Goal: Task Accomplishment & Management: Complete application form

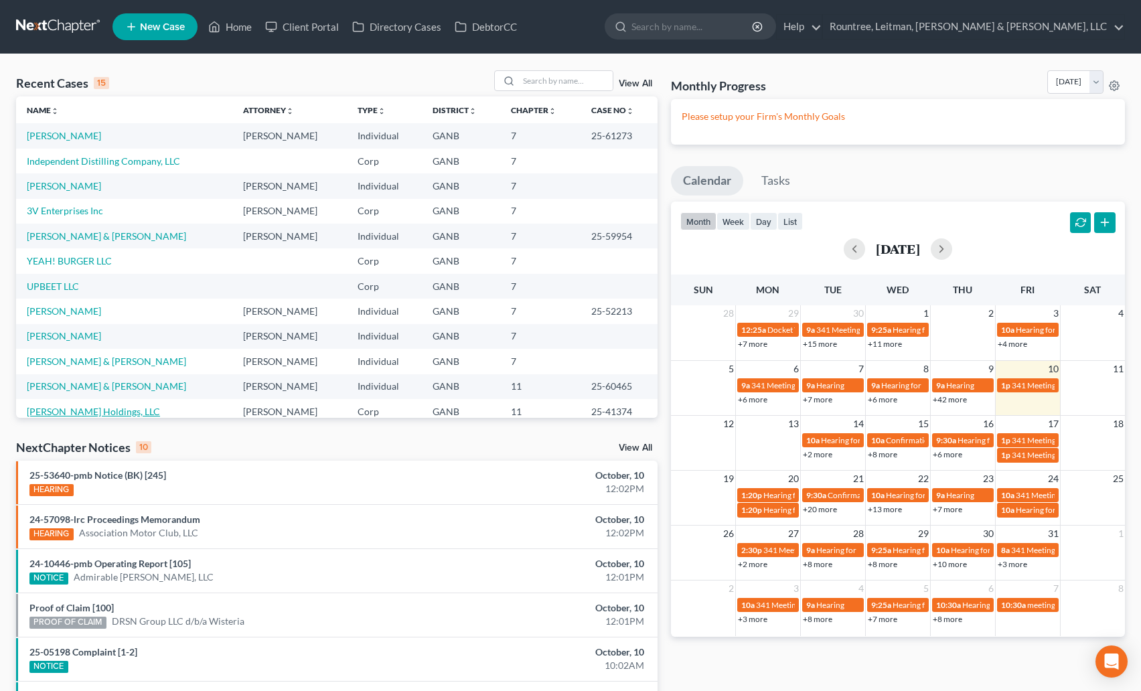
click at [100, 406] on link "[PERSON_NAME] Holdings, LLC" at bounding box center [93, 411] width 133 height 11
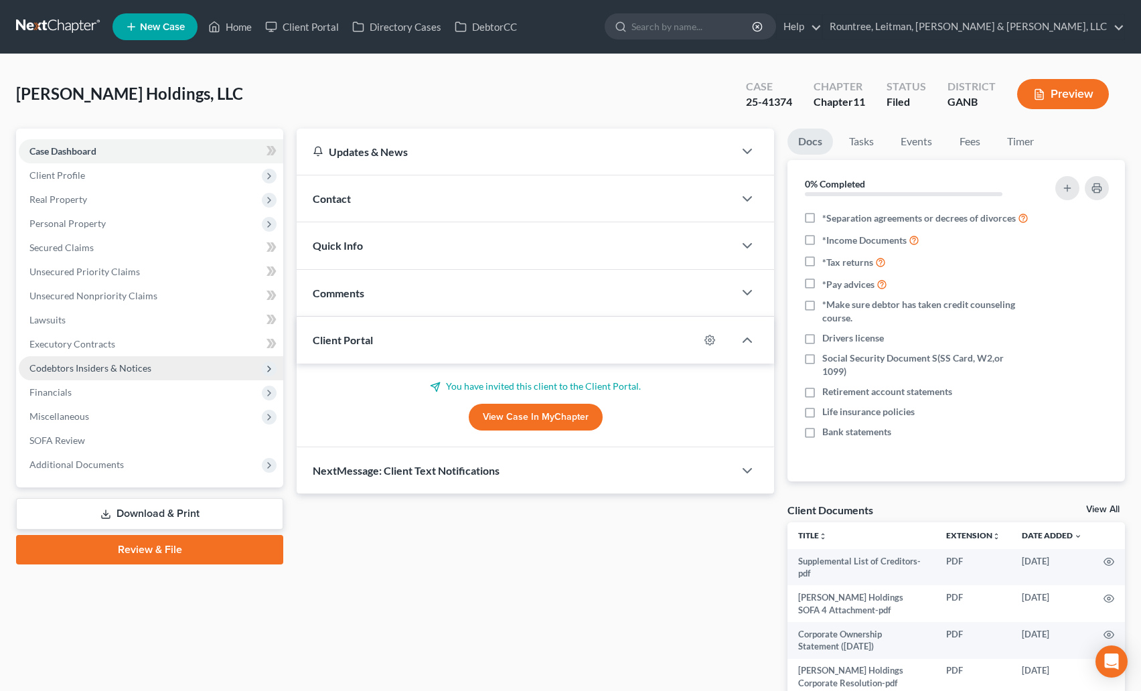
click at [84, 366] on span "Codebtors Insiders & Notices" at bounding box center [90, 367] width 122 height 11
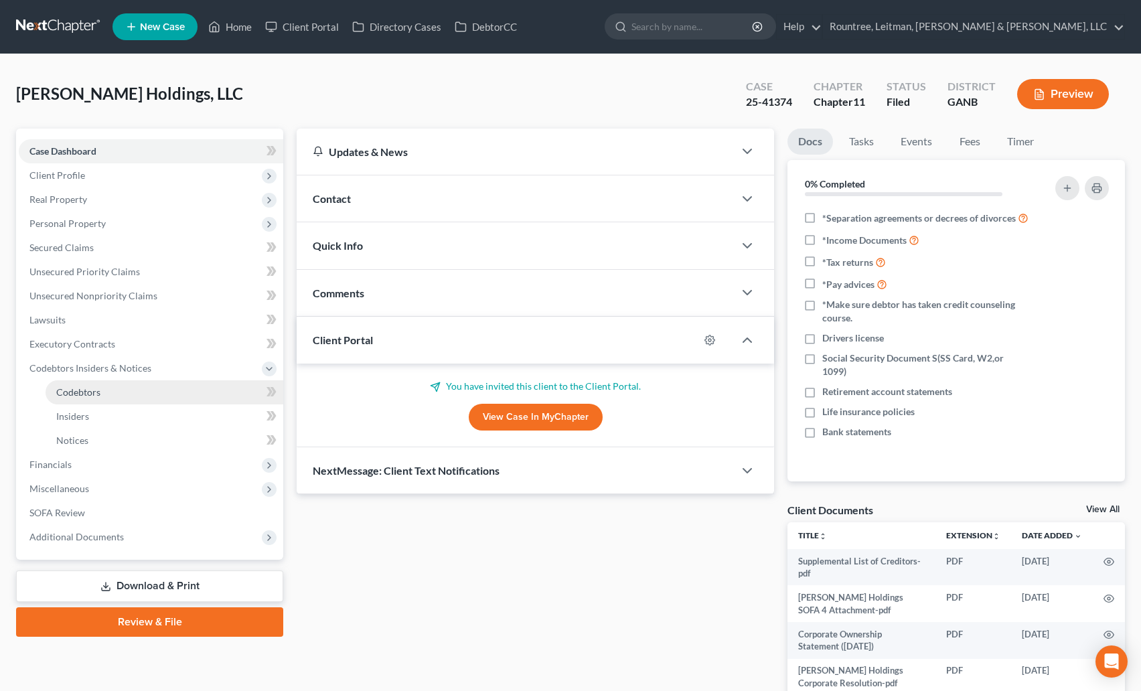
click at [85, 391] on span "Codebtors" at bounding box center [78, 391] width 44 height 11
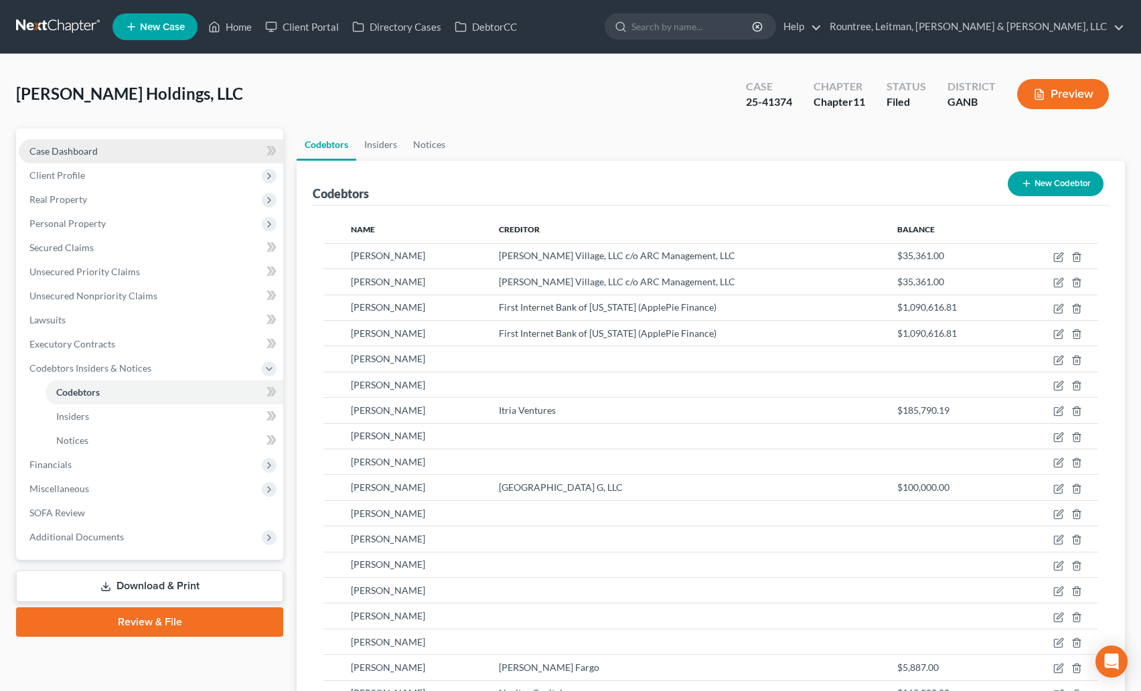
click at [82, 153] on span "Case Dashboard" at bounding box center [63, 150] width 68 height 11
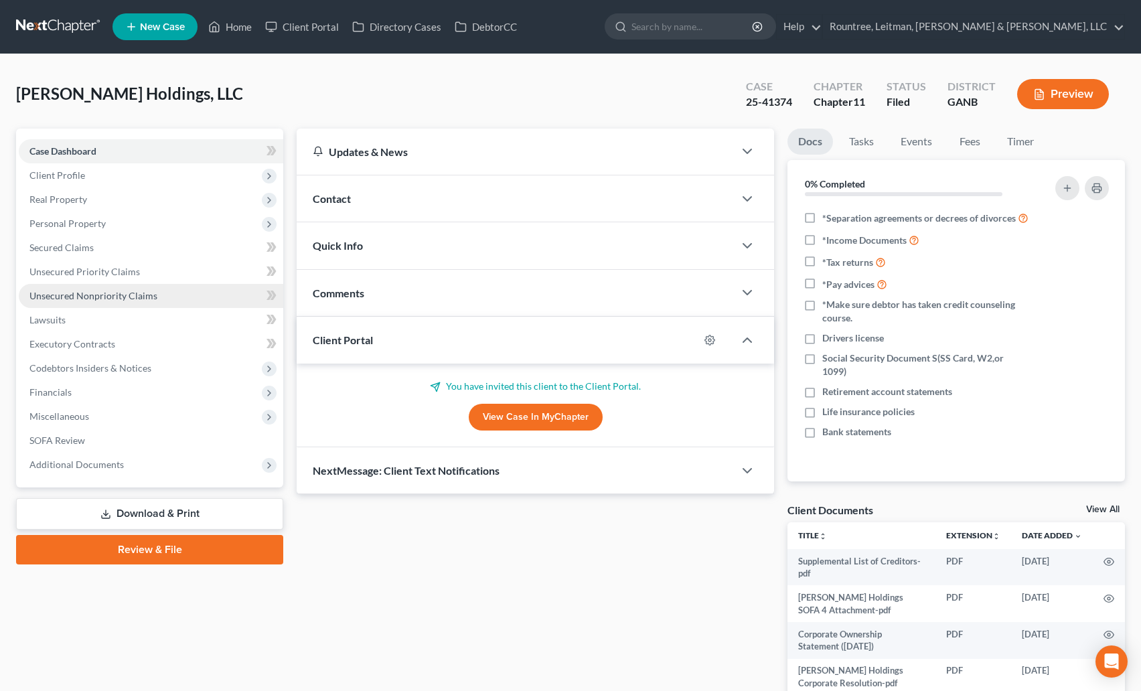
click at [79, 296] on span "Unsecured Nonpriority Claims" at bounding box center [93, 295] width 128 height 11
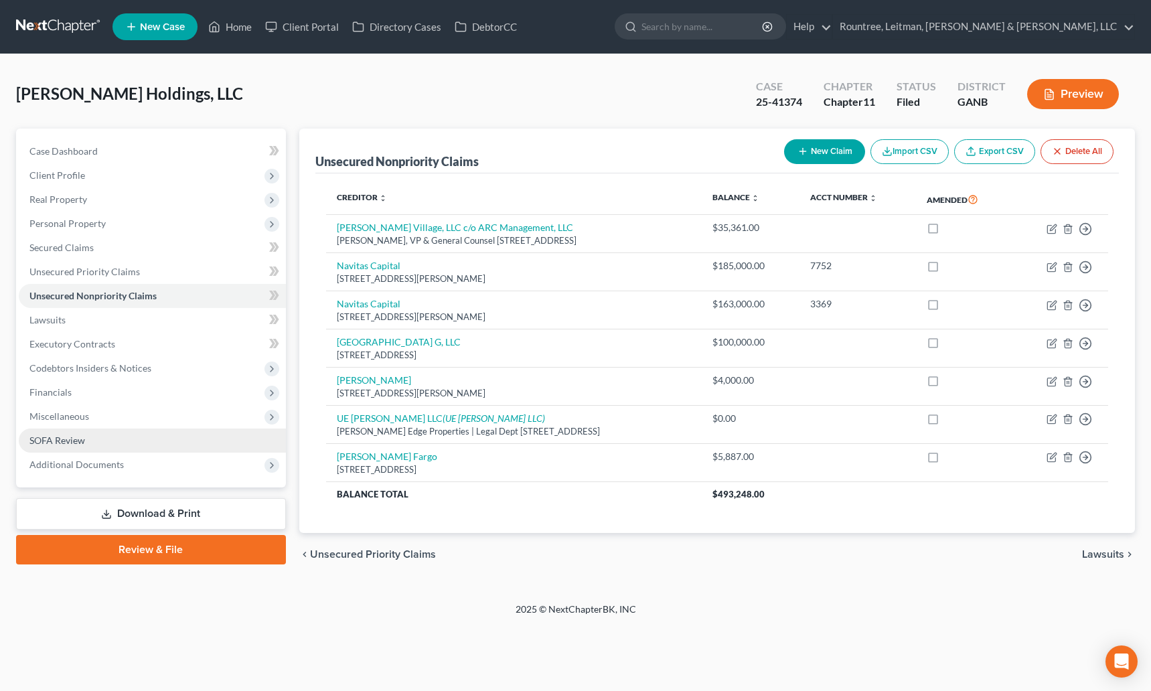
click at [52, 441] on span "SOFA Review" at bounding box center [57, 440] width 56 height 11
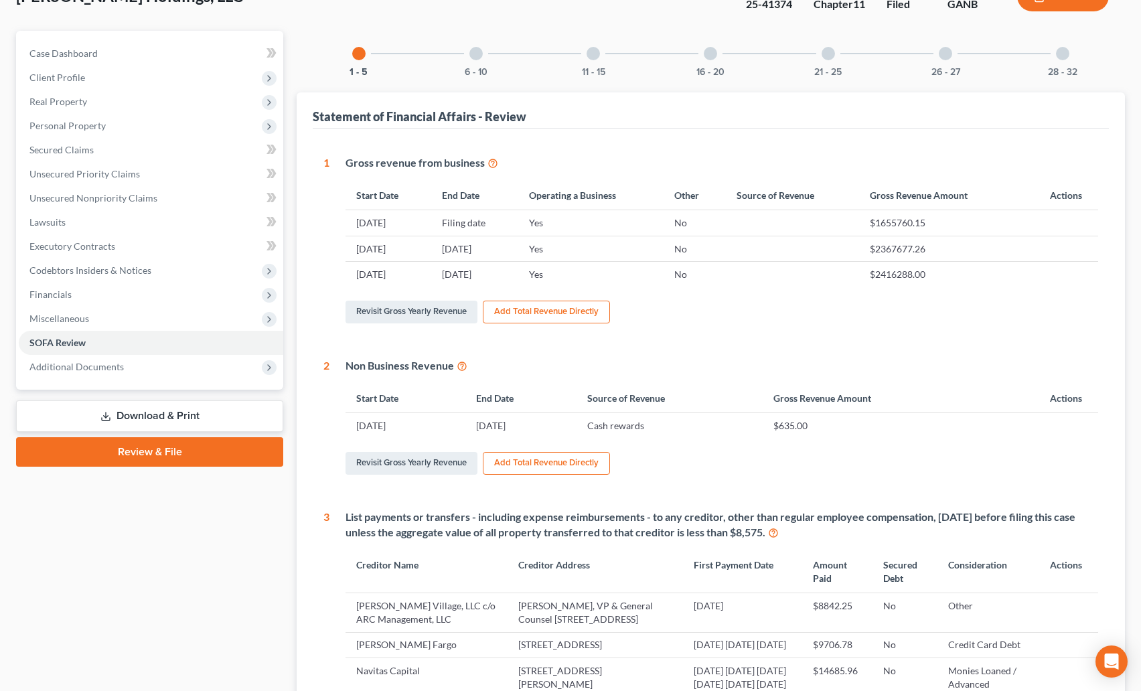
scroll to position [101, 0]
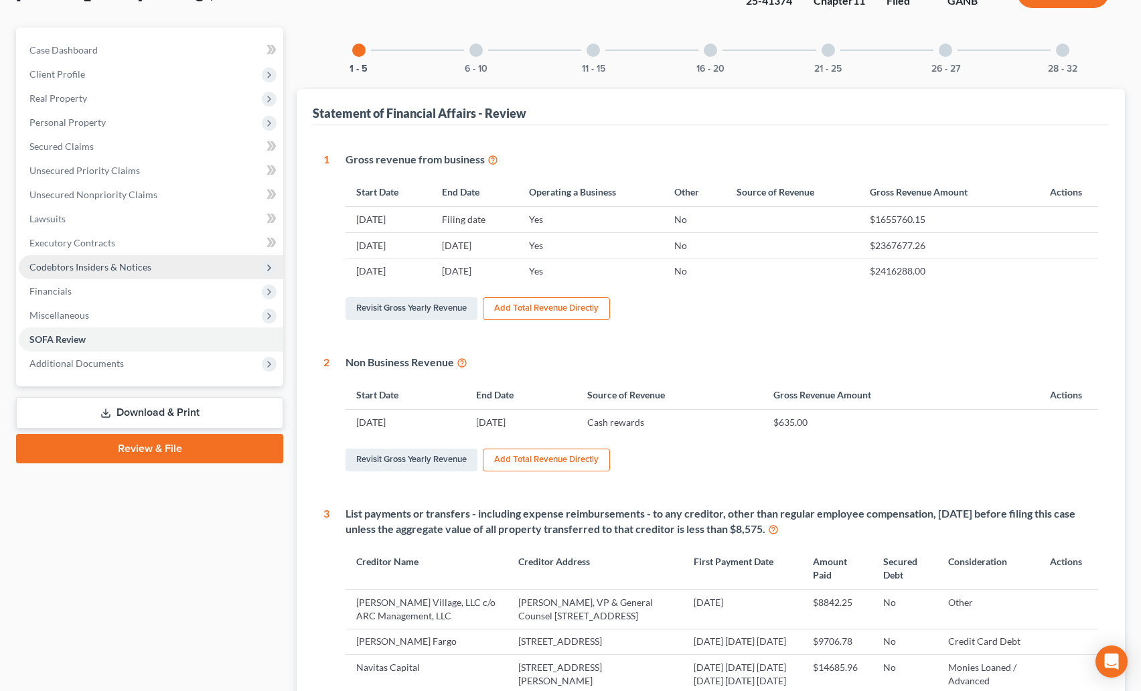
click at [100, 261] on span "Codebtors Insiders & Notices" at bounding box center [90, 266] width 122 height 11
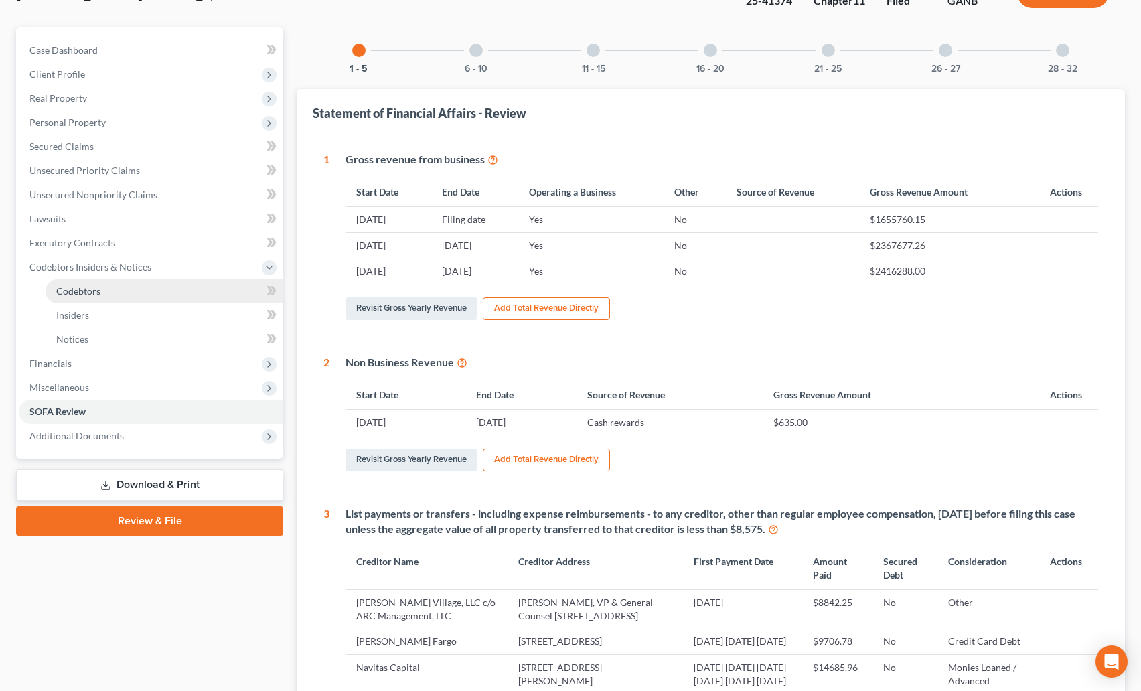
click at [98, 285] on span "Codebtors" at bounding box center [78, 290] width 44 height 11
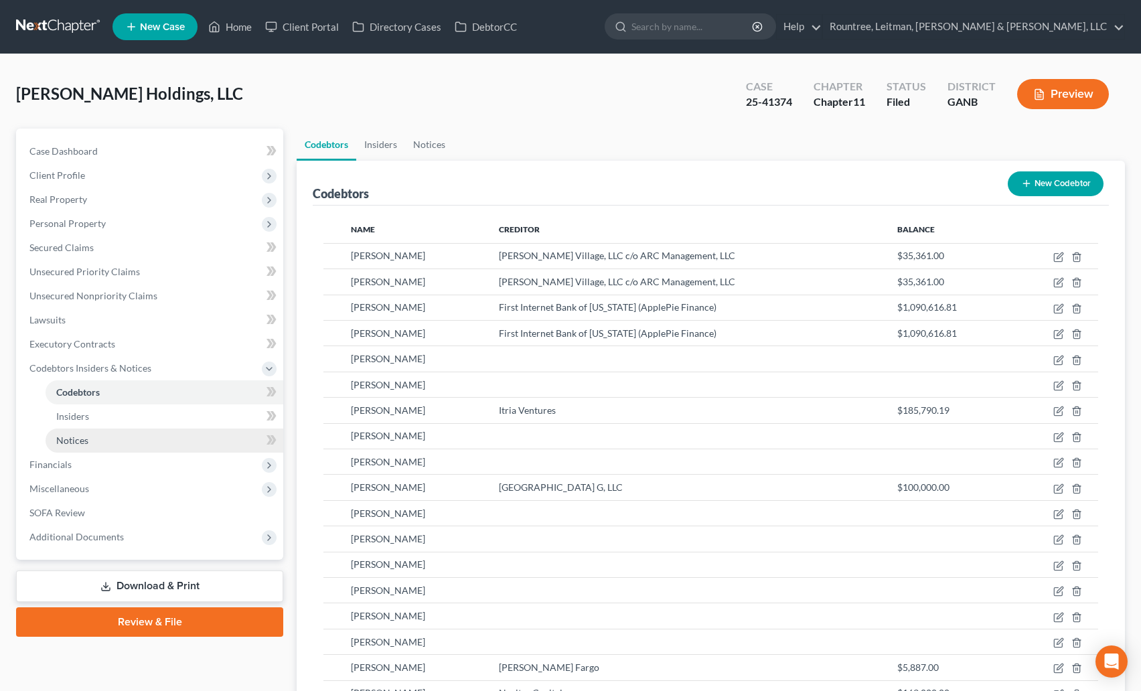
click at [80, 429] on link "Notices" at bounding box center [165, 441] width 238 height 24
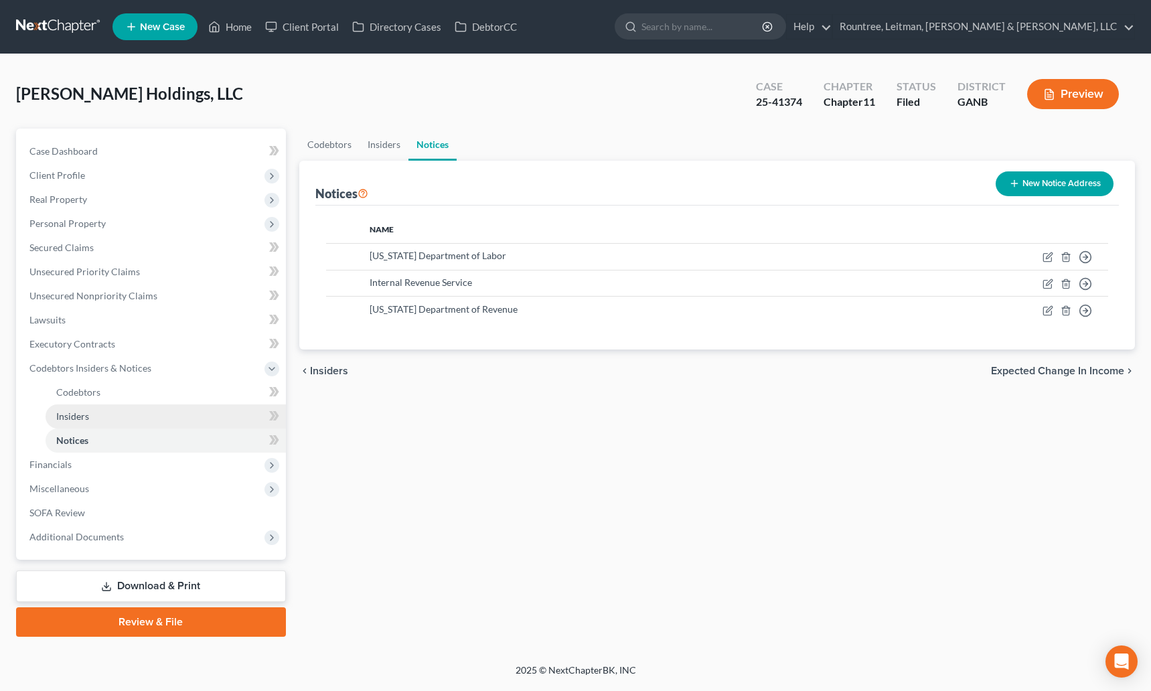
click at [82, 416] on span "Insiders" at bounding box center [72, 415] width 33 height 11
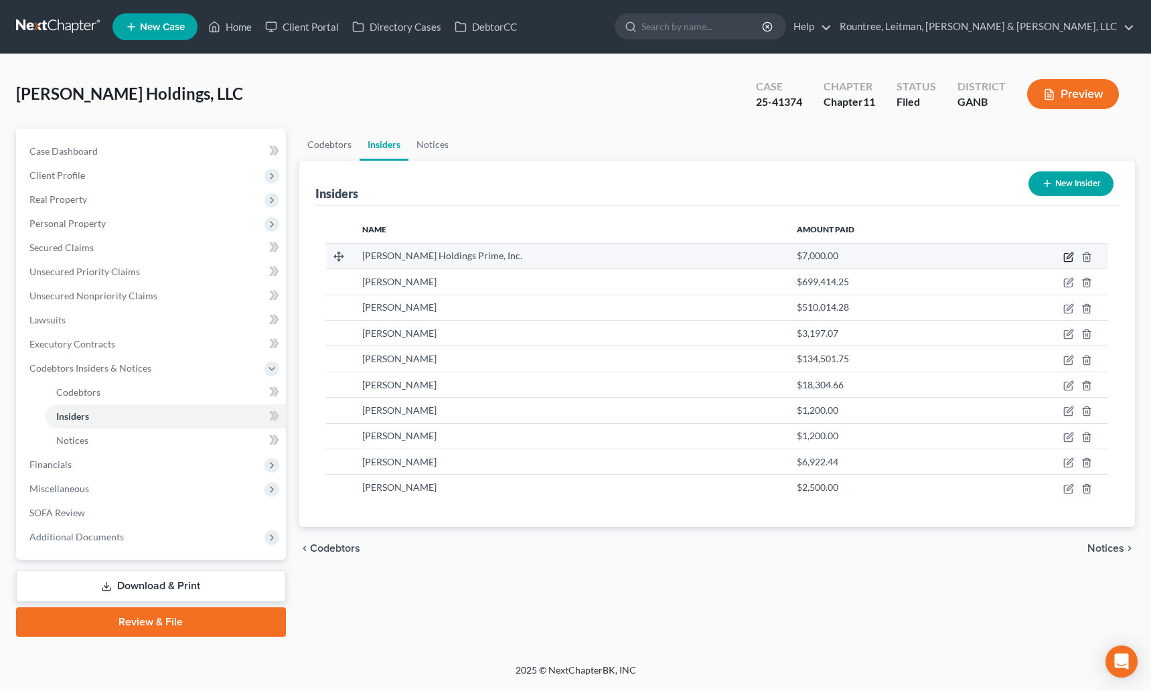
click at [1069, 255] on icon "button" at bounding box center [1068, 257] width 11 height 11
select select "10"
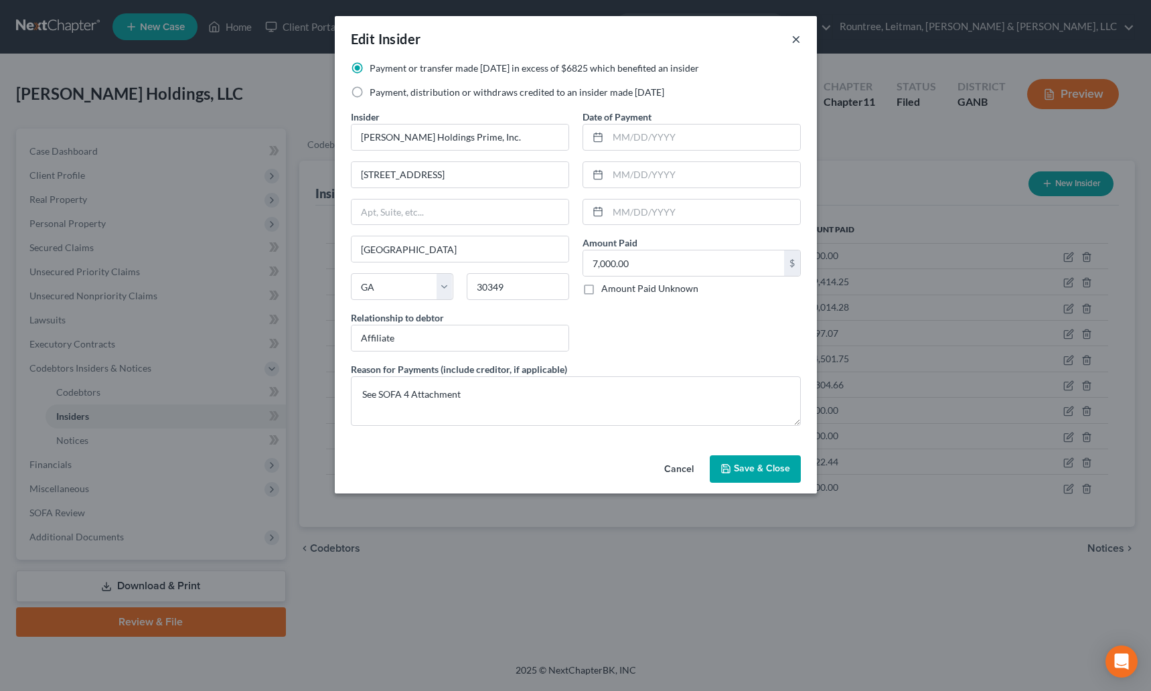
click at [796, 37] on button "×" at bounding box center [796, 39] width 9 height 16
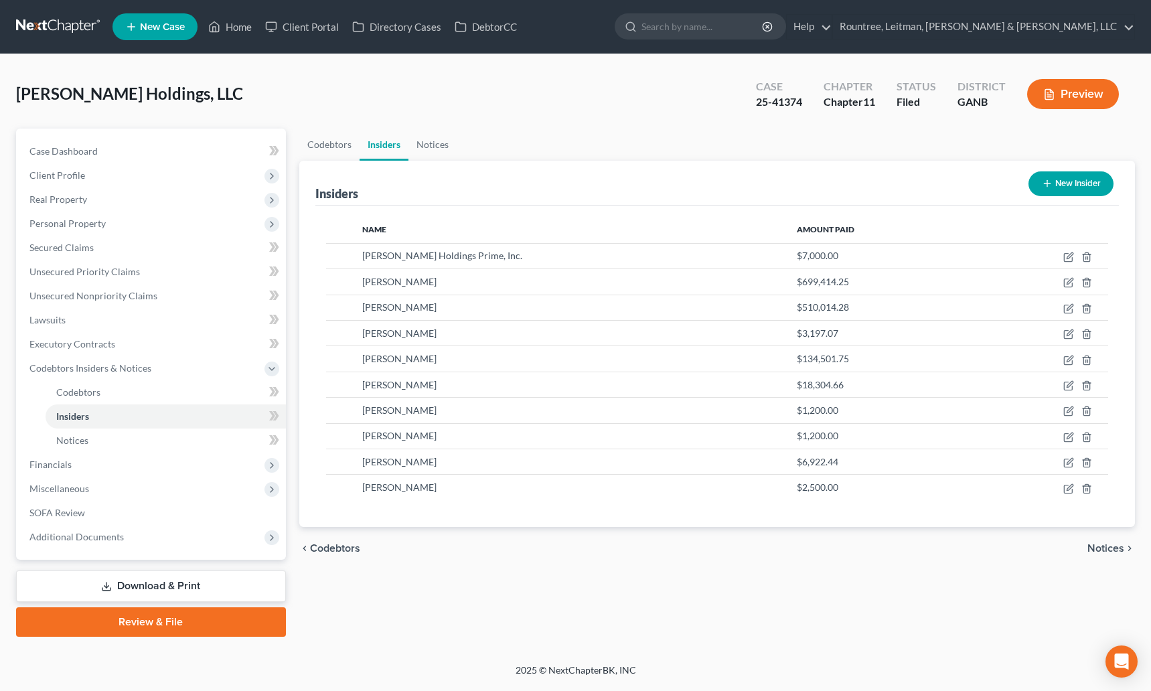
click at [69, 27] on link at bounding box center [59, 27] width 86 height 24
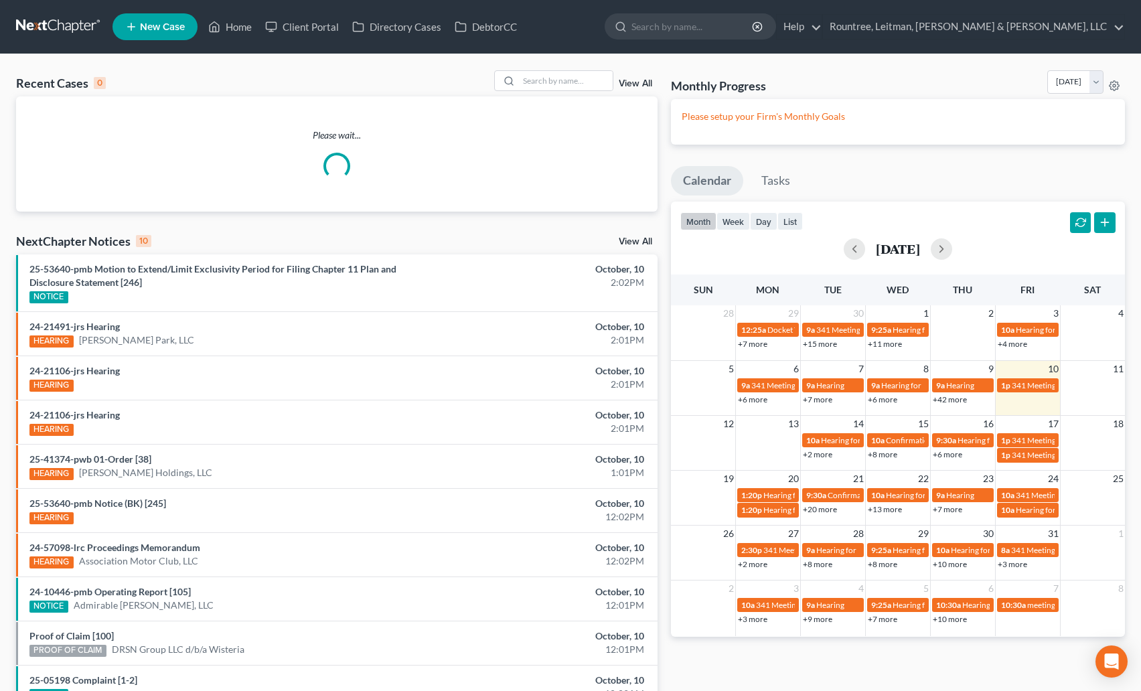
click at [141, 25] on span "New Case" at bounding box center [162, 27] width 45 height 10
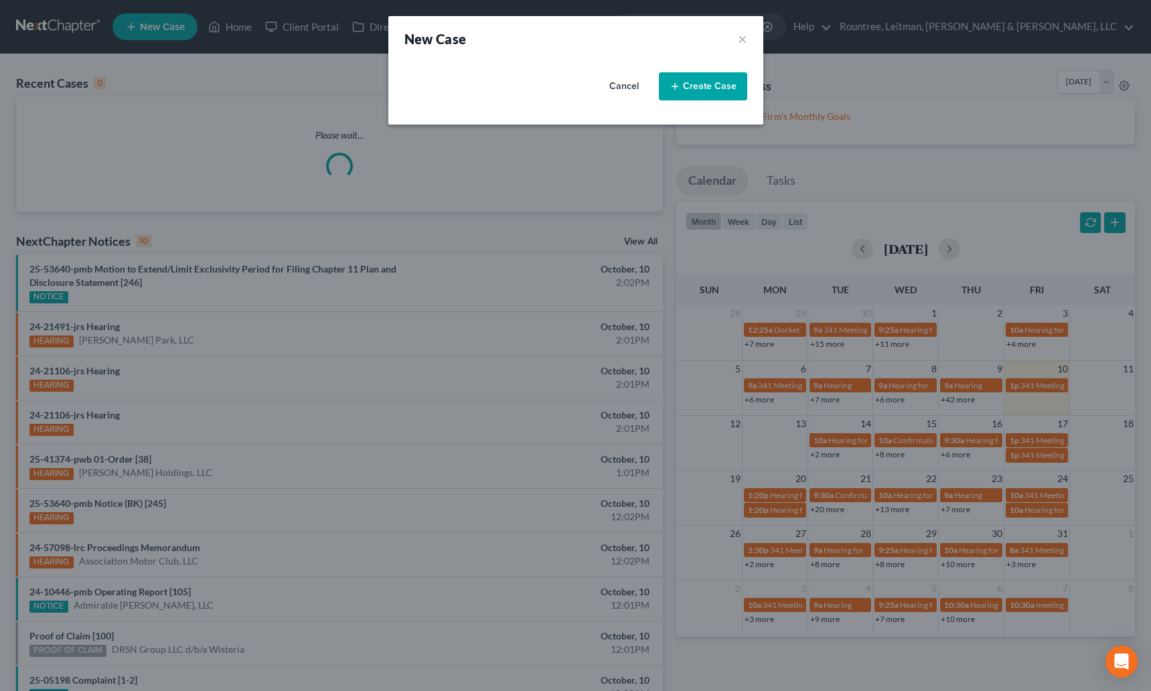
select select "19"
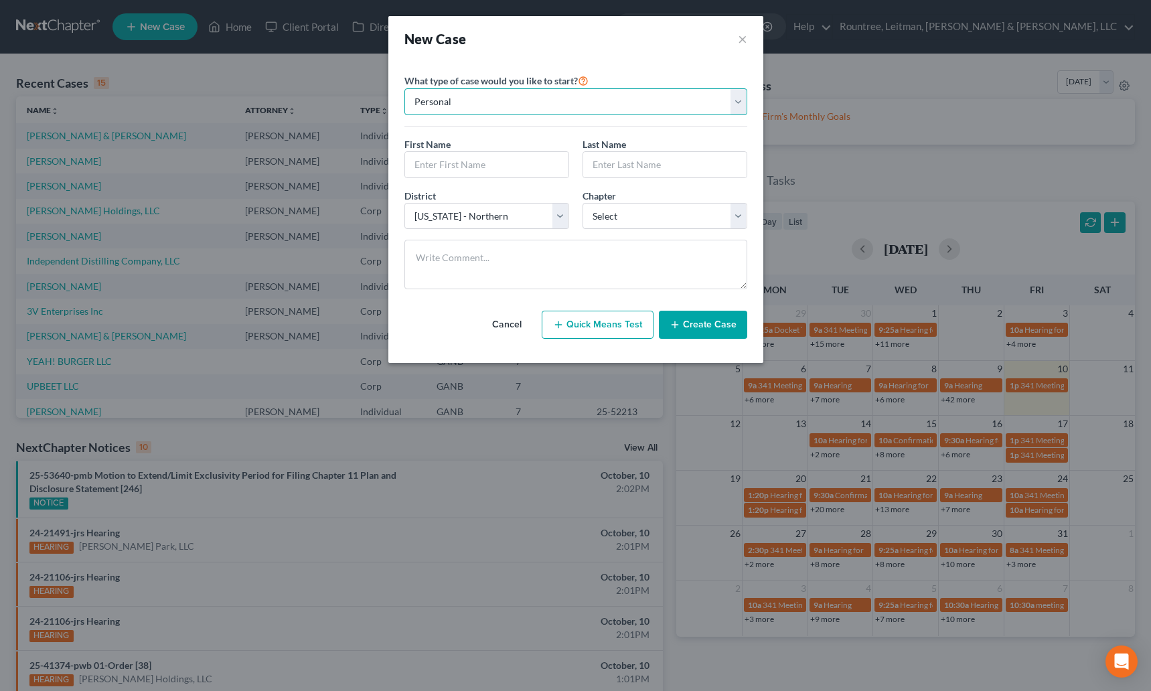
click at [504, 91] on select "Personal Business" at bounding box center [575, 101] width 343 height 27
select select "1"
click at [404, 88] on select "Personal Business" at bounding box center [575, 101] width 343 height 27
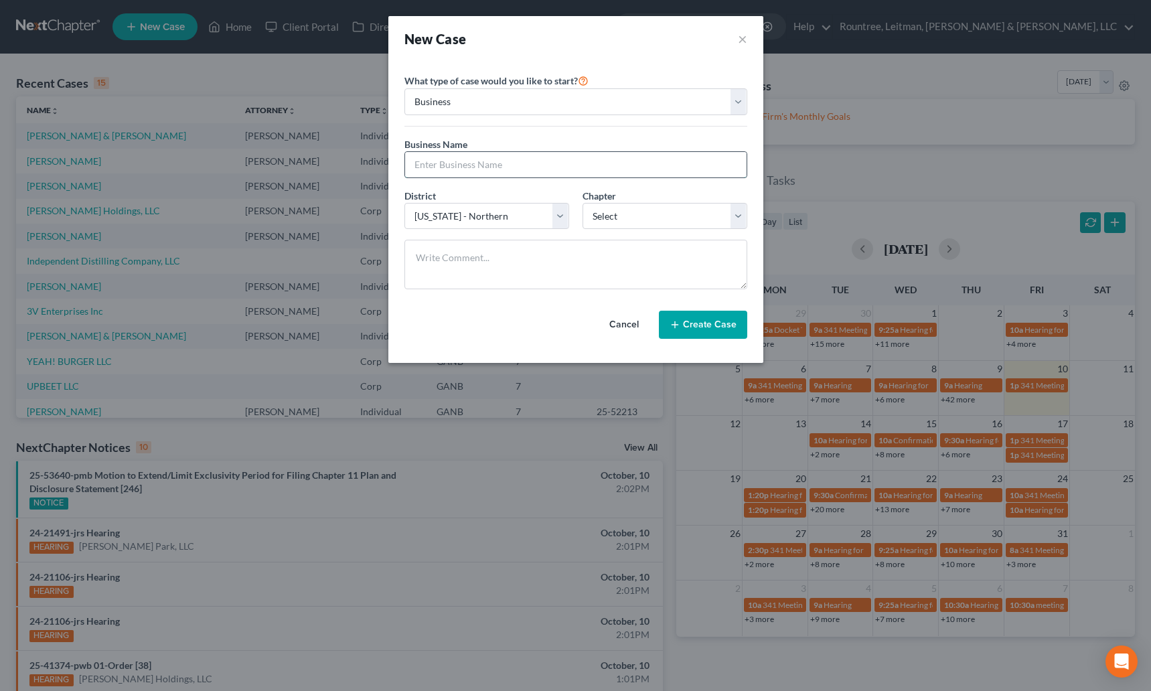
click at [458, 166] on input "text" at bounding box center [576, 164] width 342 height 25
type input "Weatherstone, LLC"
click at [623, 204] on select "Select 7 11 12" at bounding box center [665, 216] width 165 height 27
select select "1"
click at [583, 203] on select "Select 7 11 12" at bounding box center [665, 216] width 165 height 27
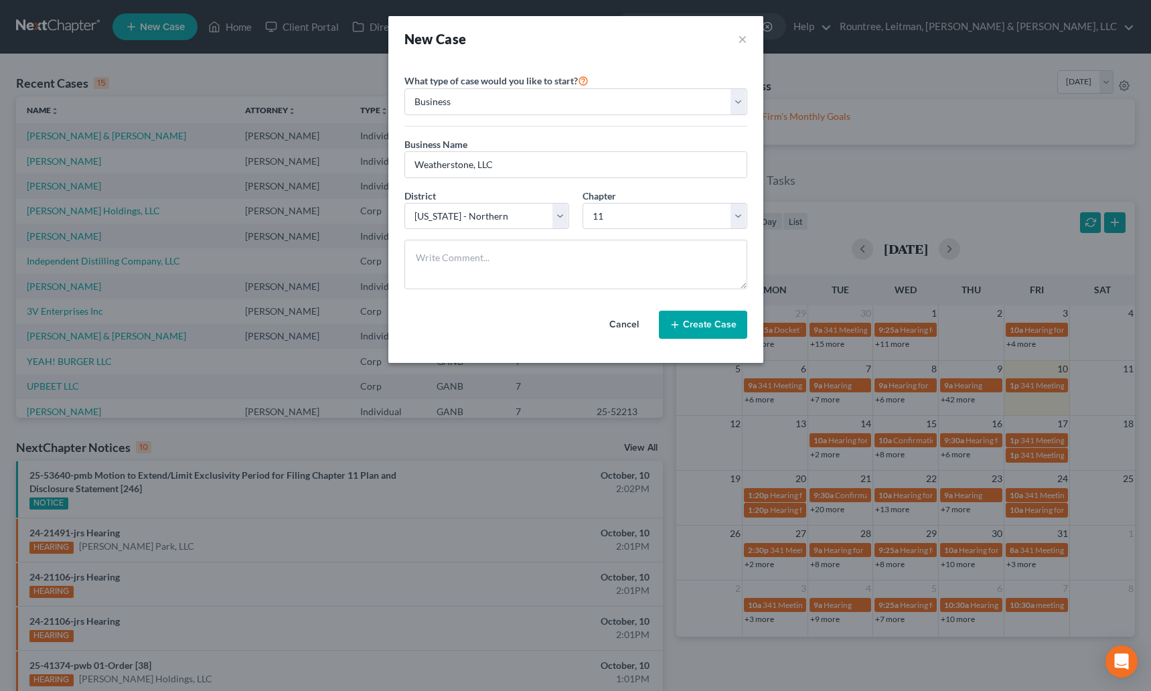
click at [686, 320] on button "Create Case" at bounding box center [703, 325] width 88 height 28
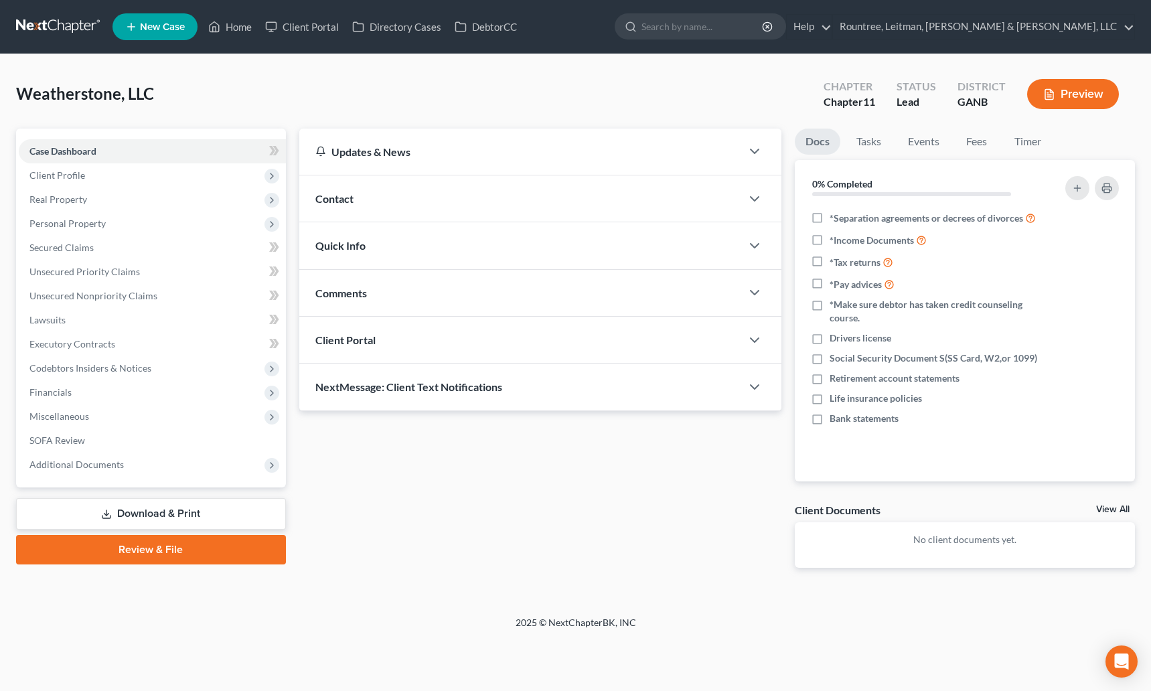
click at [354, 335] on span "Client Portal" at bounding box center [345, 339] width 60 height 13
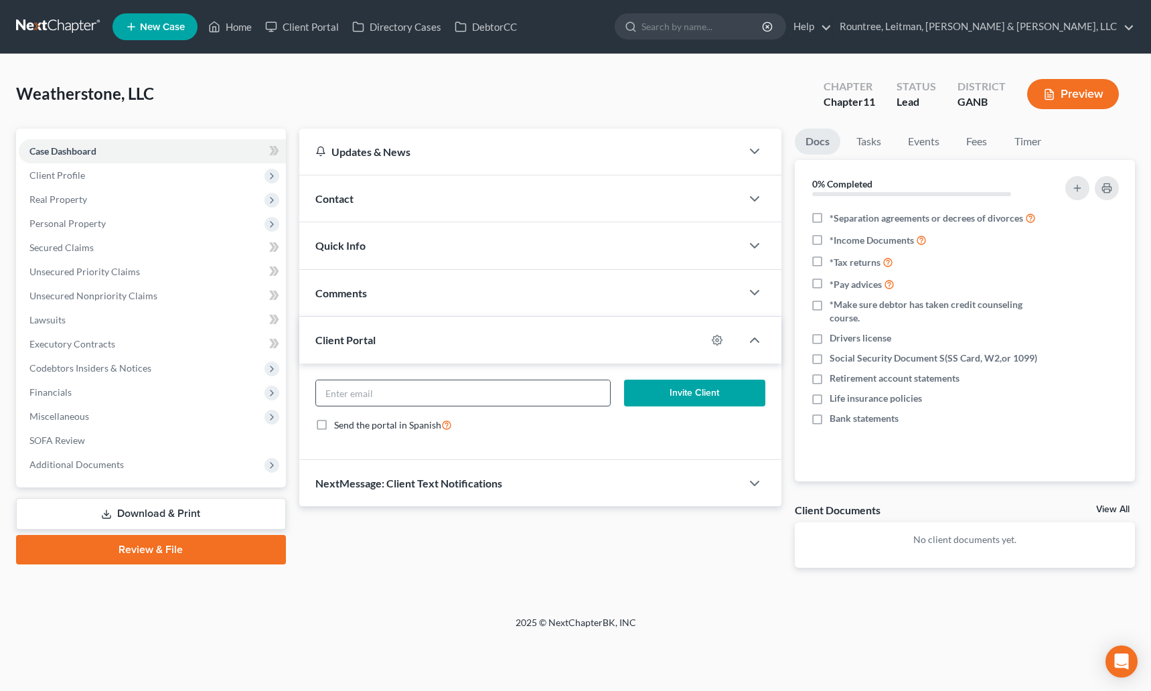
click at [367, 392] on input "email" at bounding box center [463, 392] width 294 height 25
paste input "amirhpeleg@gmail.com"
type input "amirhpeleg@gmail.com"
click at [702, 389] on button "Invite Client" at bounding box center [694, 393] width 141 height 27
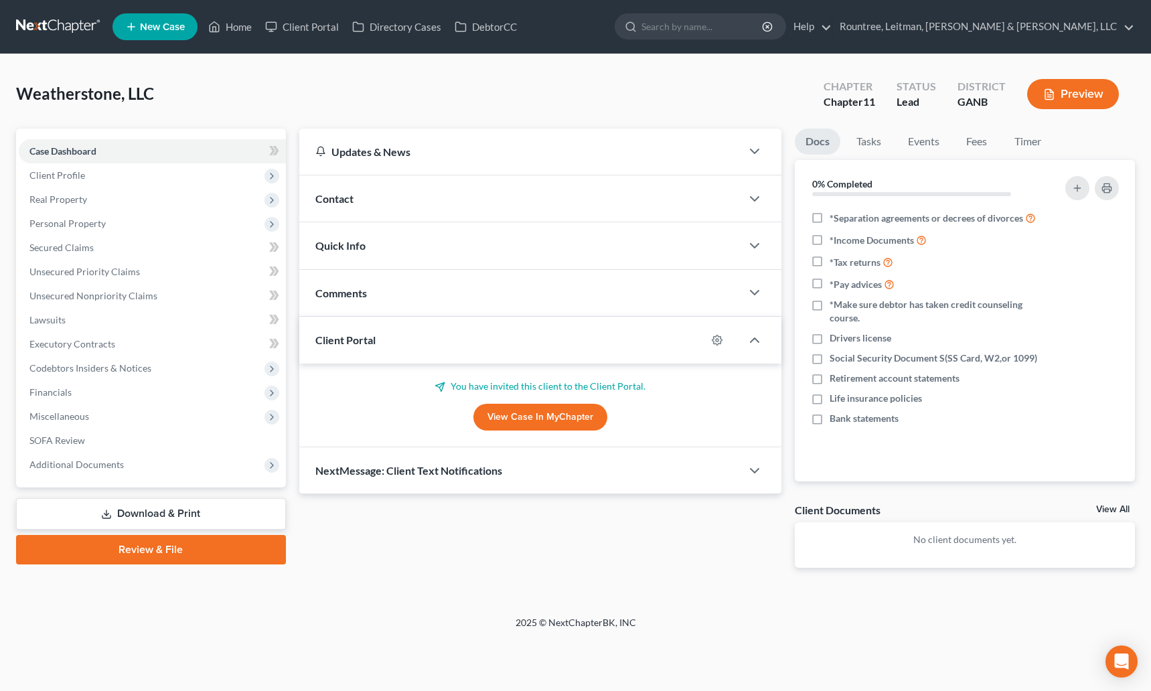
click at [606, 62] on div "Weatherstone, LLC Upgraded Chapter Chapter 11 Status Lead District GANB Preview…" at bounding box center [575, 335] width 1151 height 562
